Goal: Information Seeking & Learning: Learn about a topic

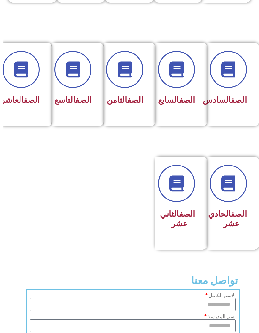
scroll to position [263, -3]
click at [131, 123] on div "الصف الثامن" at bounding box center [128, 84] width 48 height 83
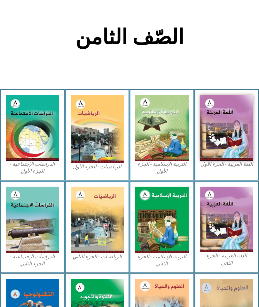
scroll to position [112, 0]
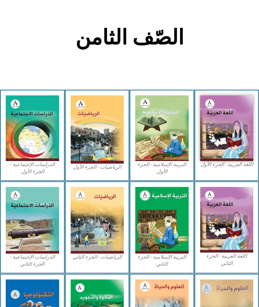
click at [171, 114] on img at bounding box center [161, 128] width 53 height 66
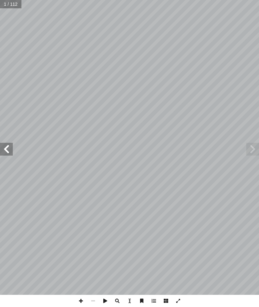
click at [3, 148] on span at bounding box center [6, 149] width 13 height 13
click at [5, 150] on span at bounding box center [6, 149] width 13 height 13
click at [4, 150] on span at bounding box center [6, 149] width 13 height 13
click at [2, 148] on span at bounding box center [6, 149] width 13 height 13
click at [5, 153] on span at bounding box center [6, 149] width 13 height 13
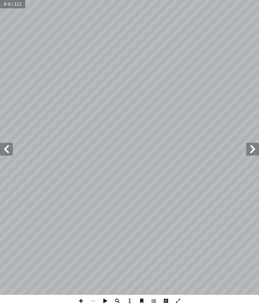
click at [4, 148] on span at bounding box center [6, 149] width 13 height 13
click at [6, 153] on span at bounding box center [6, 149] width 13 height 13
click at [11, 154] on span at bounding box center [6, 149] width 13 height 13
click at [2, 151] on span at bounding box center [6, 149] width 13 height 13
click at [255, 145] on span at bounding box center [252, 149] width 13 height 13
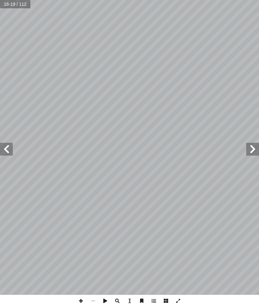
click at [250, 147] on span at bounding box center [252, 149] width 13 height 13
click at [247, 155] on span at bounding box center [252, 149] width 13 height 13
click at [258, 152] on span at bounding box center [252, 149] width 13 height 13
click at [12, 144] on span at bounding box center [6, 149] width 13 height 13
click at [12, 147] on span at bounding box center [6, 149] width 13 height 13
